Goal: Information Seeking & Learning: Learn about a topic

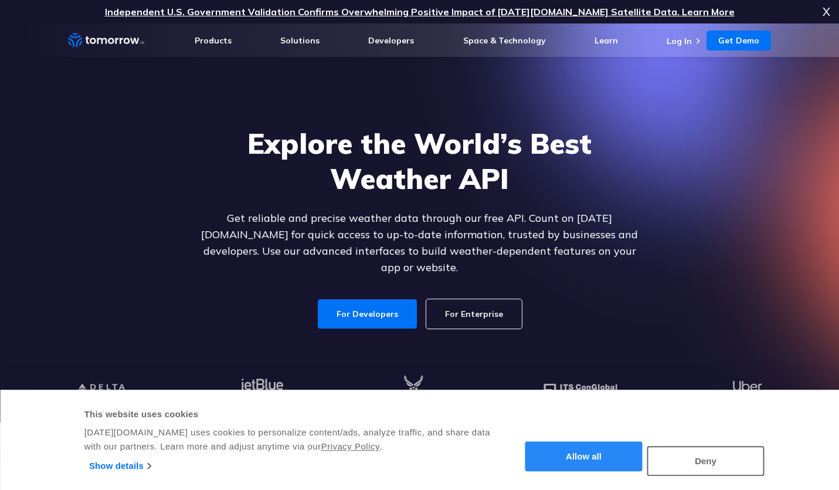
click at [596, 457] on button "Allow all" at bounding box center [583, 456] width 117 height 30
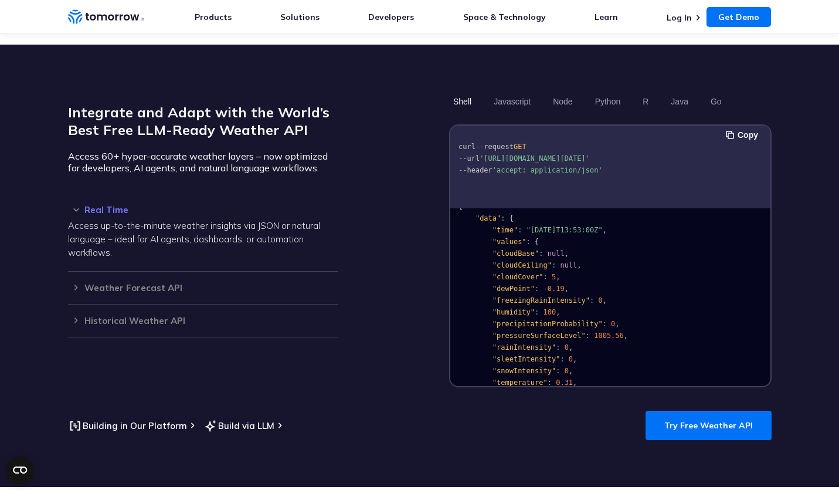
scroll to position [970, 0]
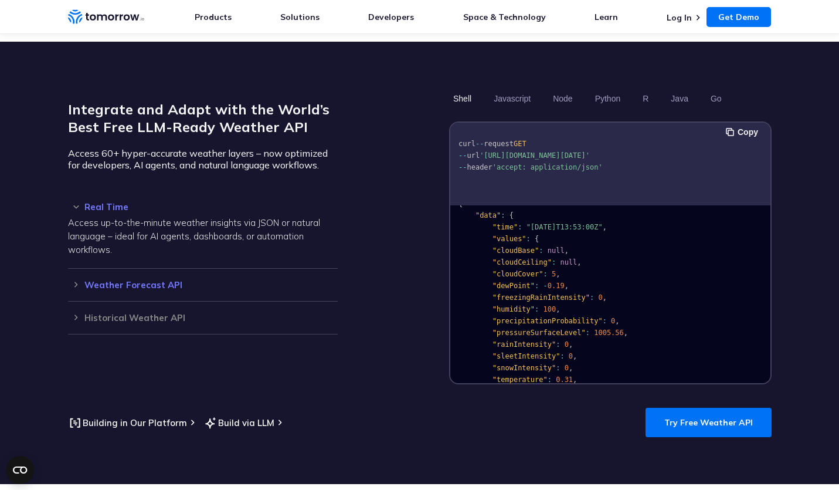
click at [159, 280] on h3 "Weather Forecast API" at bounding box center [203, 284] width 270 height 9
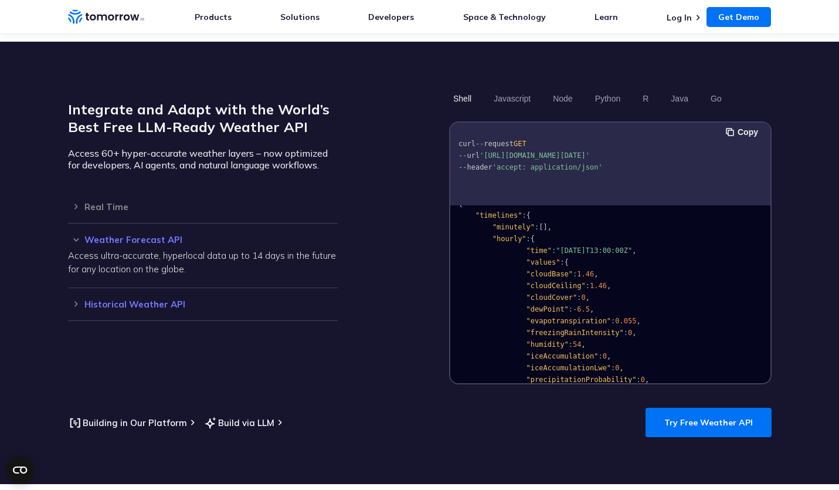
click at [164, 296] on div "Historical Weather API Optimize your operations with access to hourly and daily…" at bounding box center [203, 304] width 270 height 33
click at [164, 300] on h3 "Historical Weather API" at bounding box center [203, 304] width 270 height 9
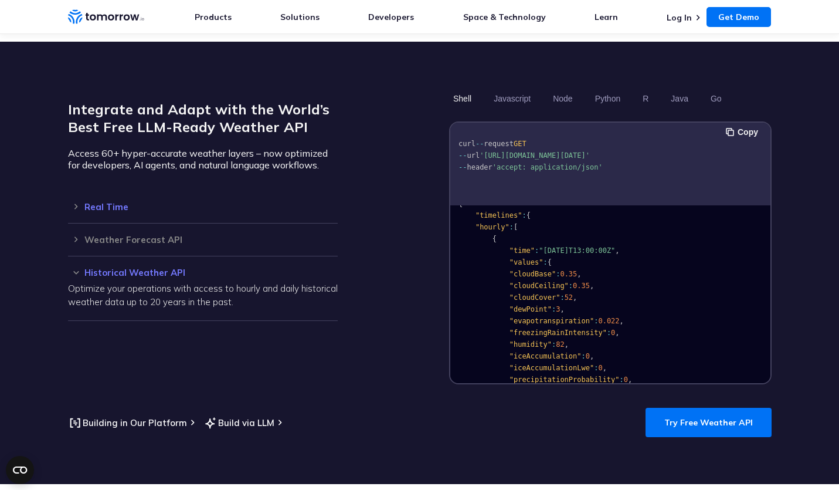
click at [114, 202] on h3 "Real Time" at bounding box center [203, 206] width 270 height 9
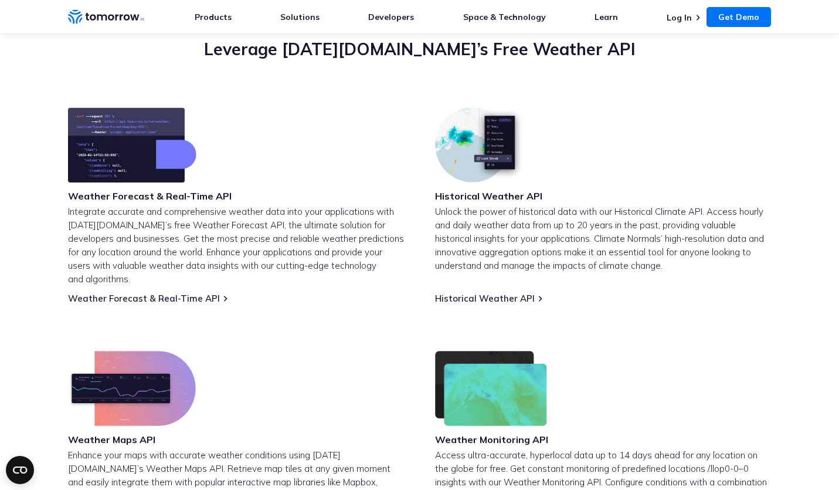
scroll to position [432, 0]
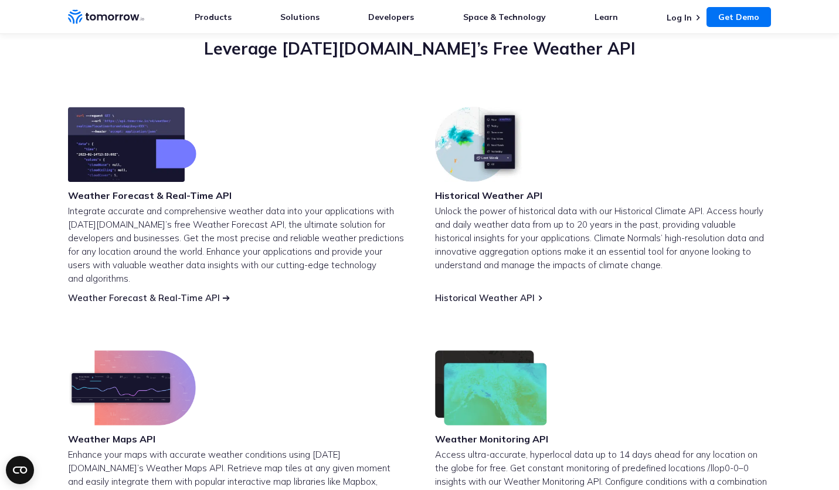
click at [198, 292] on link "Weather Forecast & Real-Time API" at bounding box center [144, 297] width 152 height 11
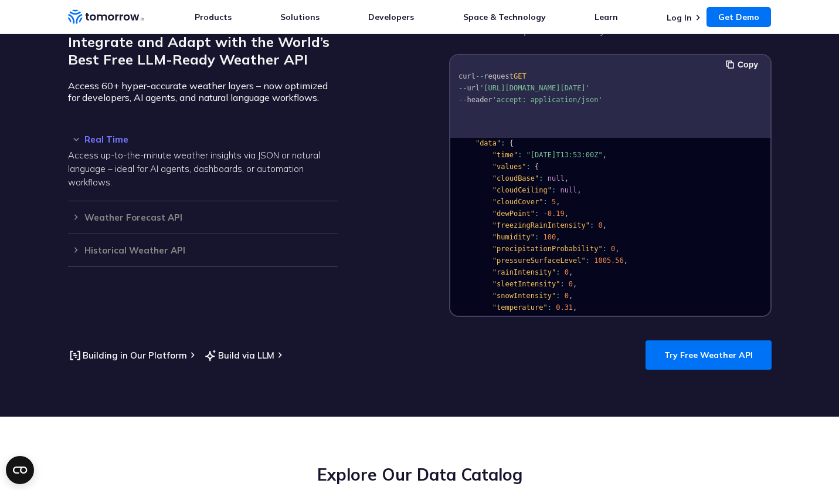
scroll to position [26, 0]
click at [674, 342] on link "Try Free Weather API" at bounding box center [708, 354] width 126 height 29
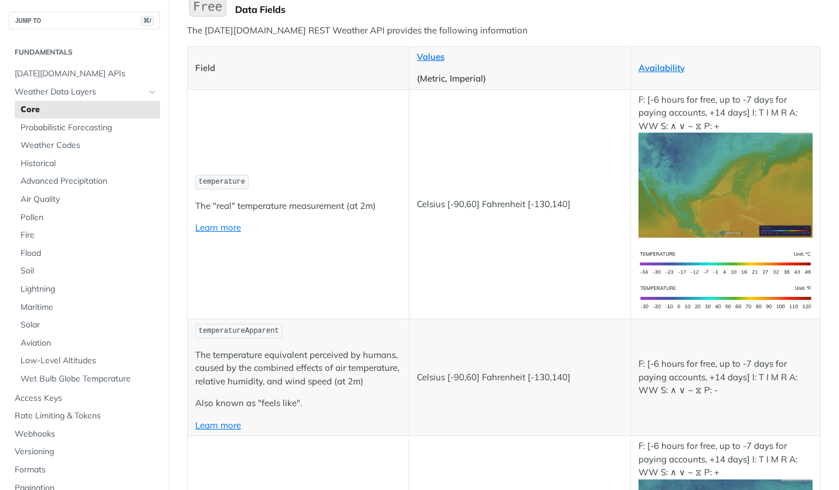
scroll to position [146, 0]
click at [62, 160] on span "Historical" at bounding box center [89, 164] width 137 height 12
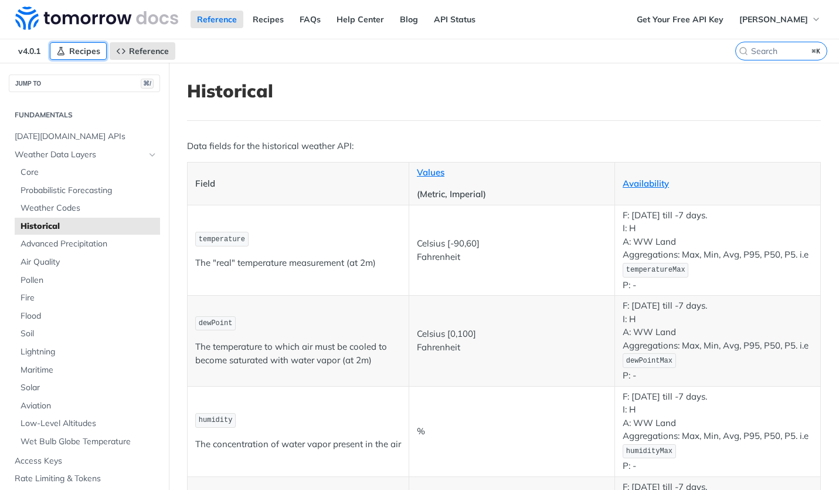
click at [89, 57] on link "Recipes" at bounding box center [78, 51] width 57 height 18
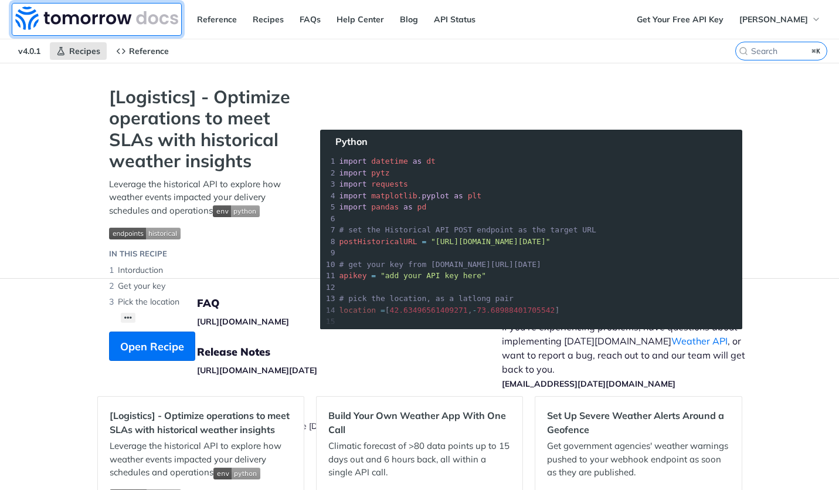
click at [166, 19] on img at bounding box center [96, 17] width 163 height 23
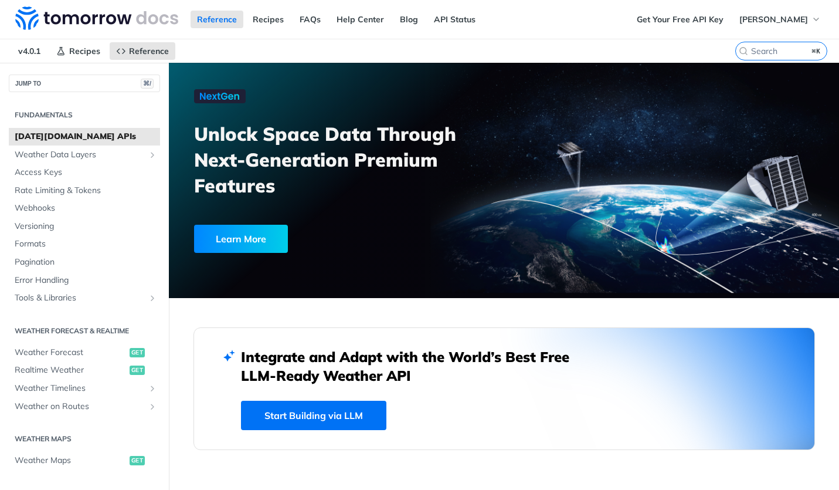
click at [306, 410] on link "Start Building via LLM" at bounding box center [313, 414] width 145 height 29
